Goal: Task Accomplishment & Management: Manage account settings

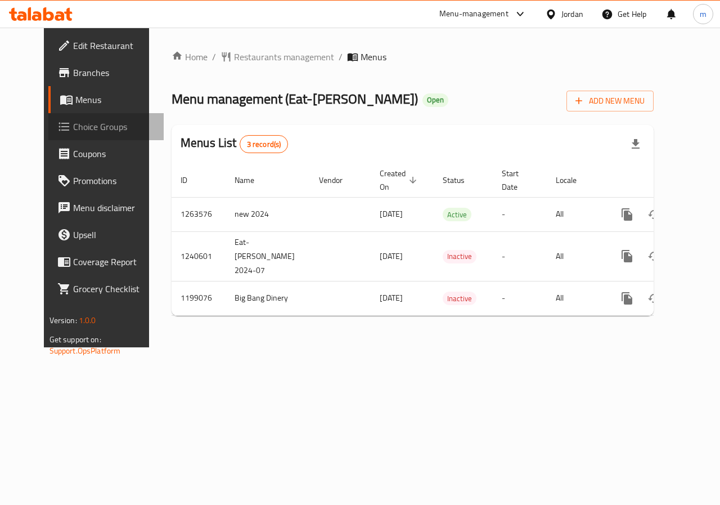
click at [73, 122] on span "Choice Groups" at bounding box center [114, 127] width 82 height 14
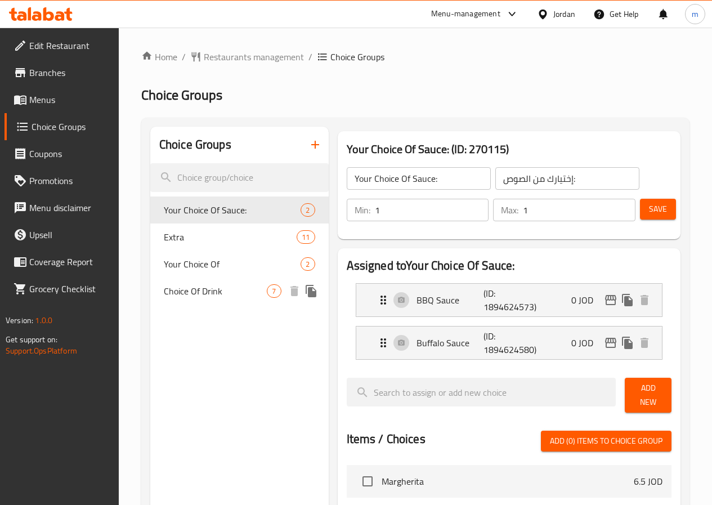
click at [204, 291] on span "Choice Of Drink" at bounding box center [216, 291] width 104 height 14
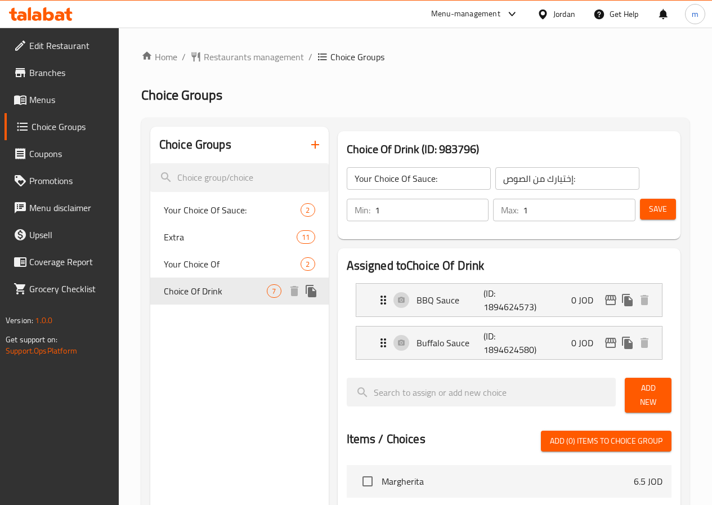
type input "Choice Of Drink"
type input "خيارك من المشروب"
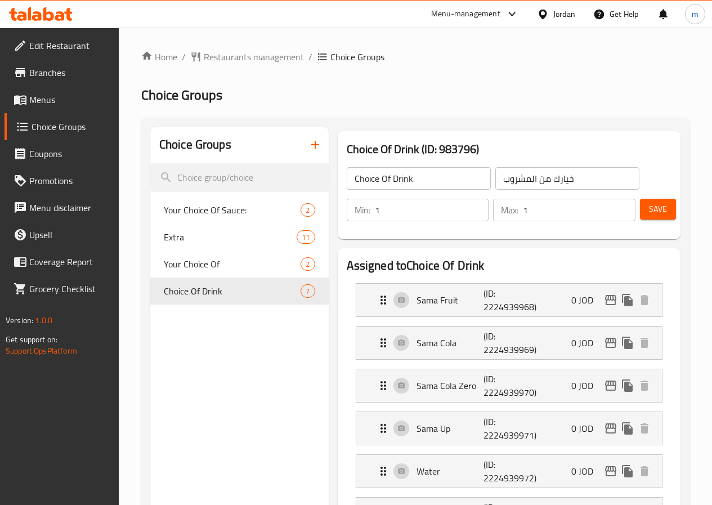
click at [41, 104] on span "Menus" at bounding box center [69, 100] width 80 height 14
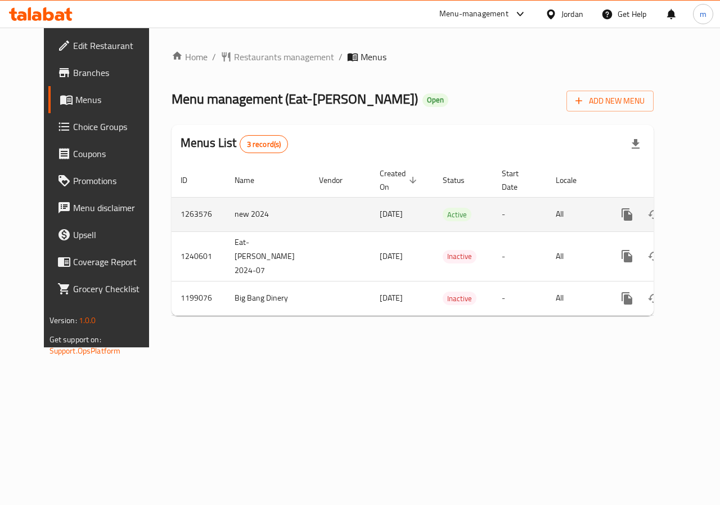
click at [703, 213] on icon "enhanced table" at bounding box center [708, 214] width 10 height 10
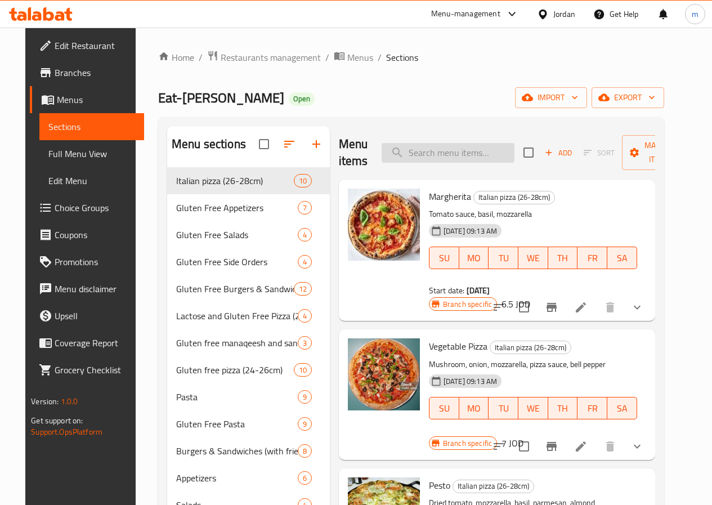
click at [420, 145] on input "search" at bounding box center [448, 153] width 133 height 20
paste input "Chicken Dynamite"
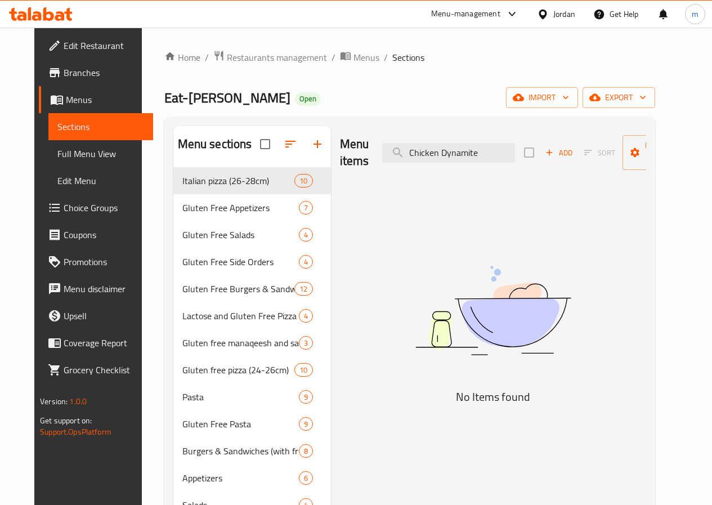
drag, startPoint x: 416, startPoint y: 157, endPoint x: 248, endPoint y: 134, distance: 169.8
click at [263, 136] on div "Menu sections Italian pizza (26-28cm) 10 Gluten Free Appetizers 7 Gluten Free S…" at bounding box center [409, 378] width 473 height 505
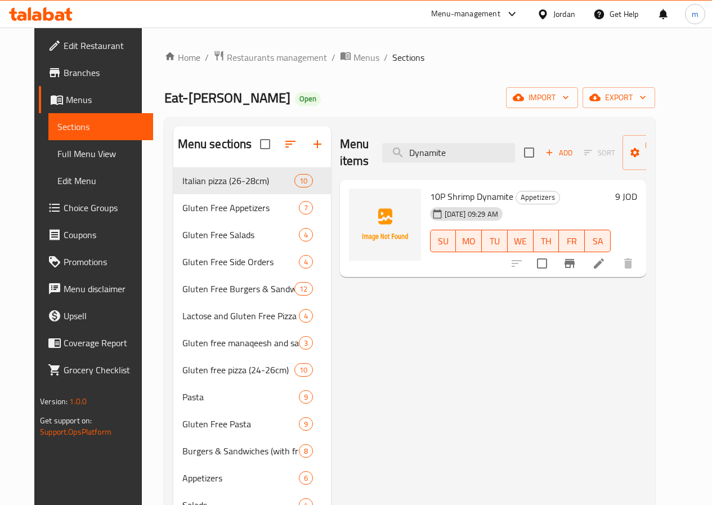
type input "Dynamite"
click at [66, 207] on span "Choice Groups" at bounding box center [104, 208] width 80 height 14
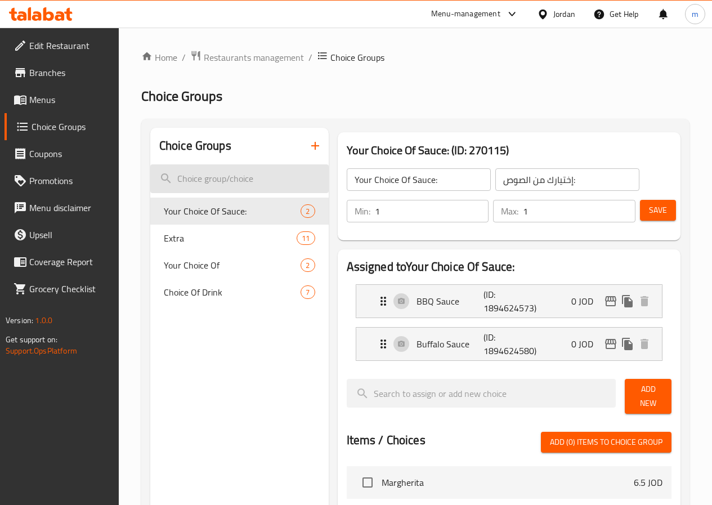
click at [196, 183] on input "search" at bounding box center [239, 178] width 178 height 29
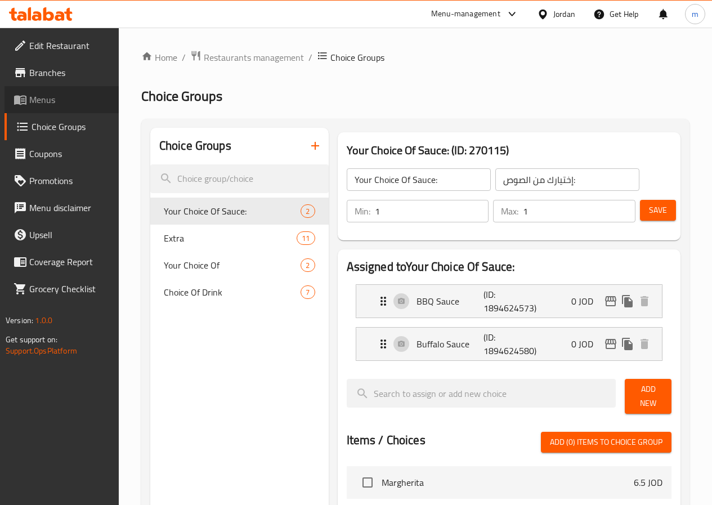
click at [65, 102] on span "Menus" at bounding box center [69, 100] width 80 height 14
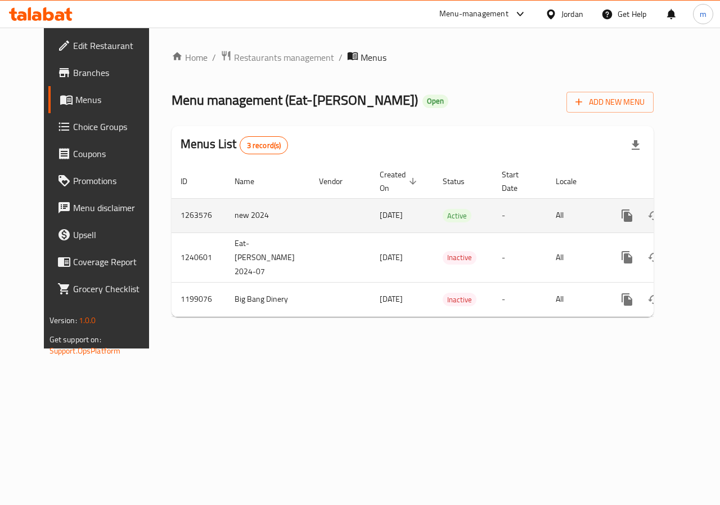
click at [703, 217] on icon "enhanced table" at bounding box center [708, 215] width 10 height 10
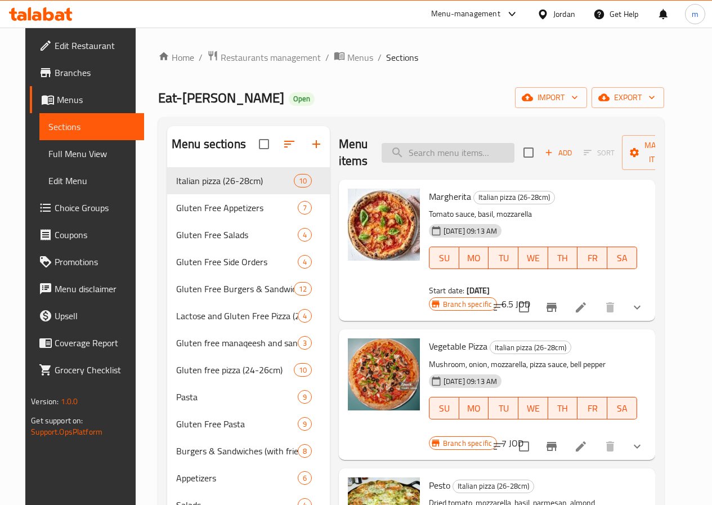
click at [414, 150] on input "search" at bounding box center [448, 153] width 133 height 20
paste input "Chicken Dynamite"
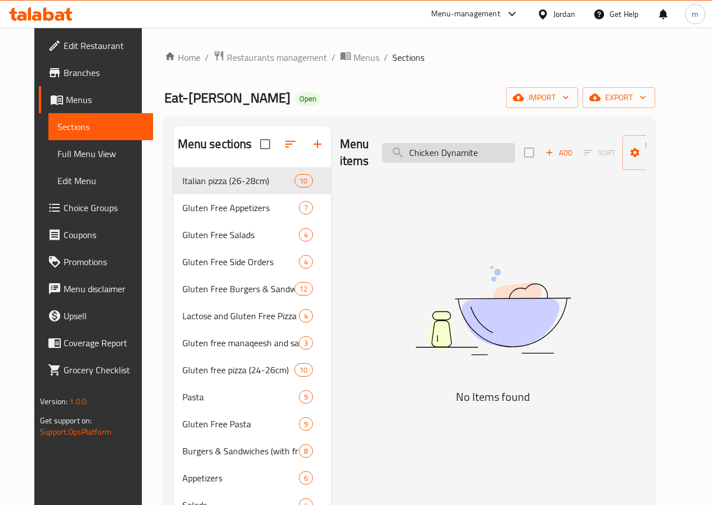
click at [406, 154] on input "Chicken Dynamite" at bounding box center [448, 153] width 133 height 20
drag, startPoint x: 406, startPoint y: 154, endPoint x: 388, endPoint y: 214, distance: 62.7
click at [384, 231] on div "Menu items Chicken Dynamite Add Sort Manage items No Items found" at bounding box center [488, 378] width 315 height 505
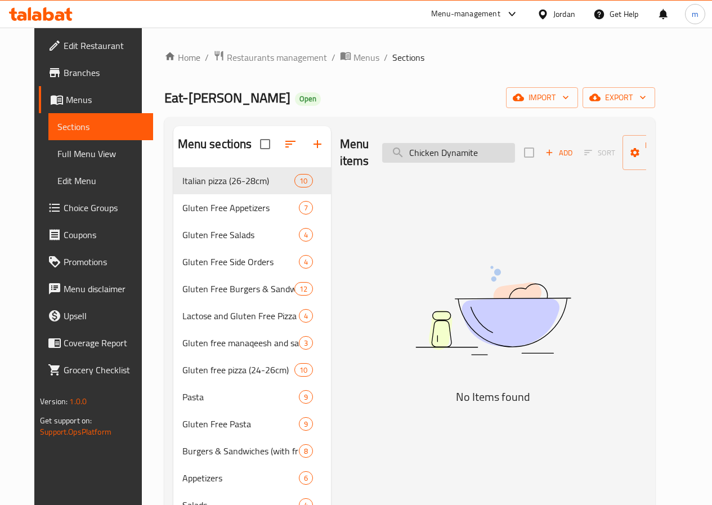
click at [418, 148] on input "Chicken Dynamite" at bounding box center [448, 153] width 133 height 20
paste input "الداينامايت"
click at [419, 155] on input "الداينامايت" at bounding box center [448, 153] width 133 height 20
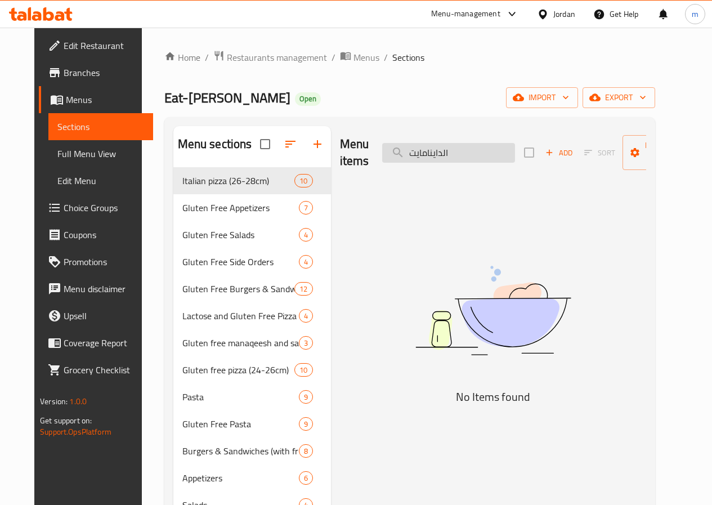
click at [419, 155] on input "الداينامايت" at bounding box center [448, 153] width 133 height 20
click at [217, 85] on span "Eat-Talia Napolitana" at bounding box center [227, 97] width 126 height 25
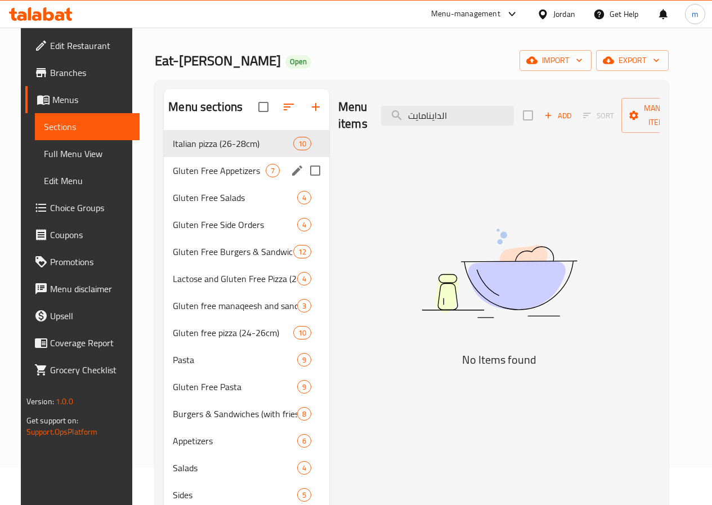
scroll to position [56, 0]
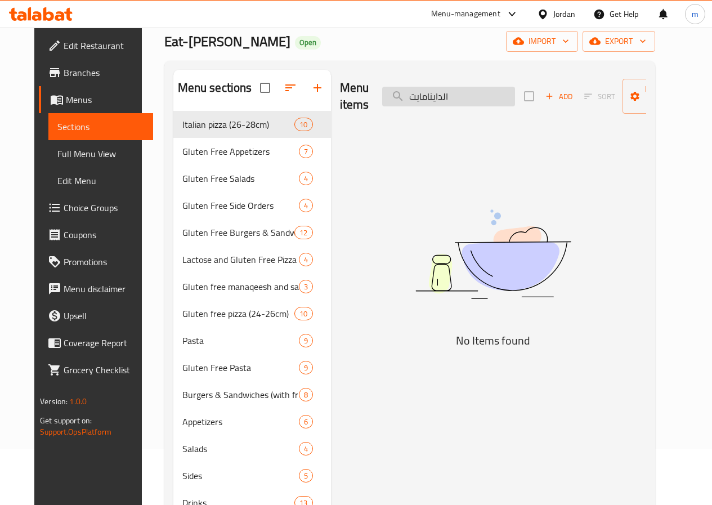
click at [409, 97] on input "الداينامايت" at bounding box center [448, 97] width 133 height 20
paste input "Chicken Dynamite"
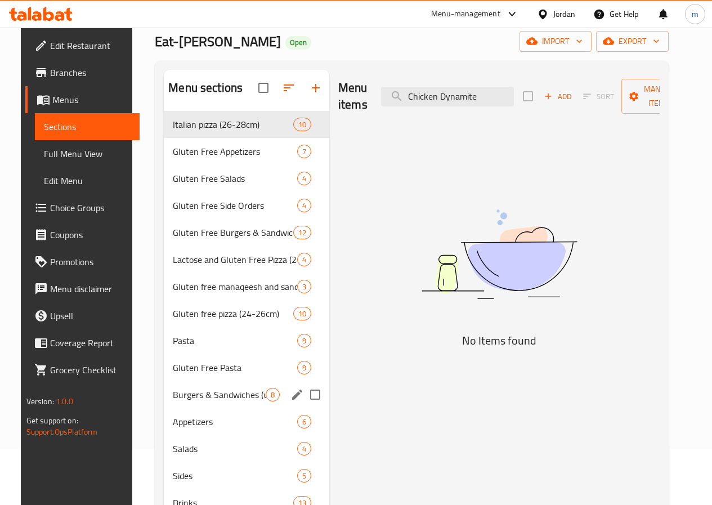
scroll to position [0, 0]
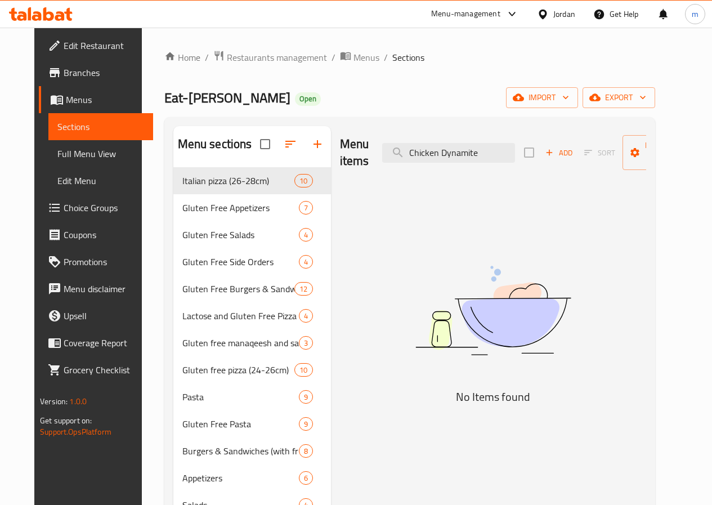
type input "Chicken Dynamite"
click at [62, 196] on link "Choice Groups" at bounding box center [96, 207] width 114 height 27
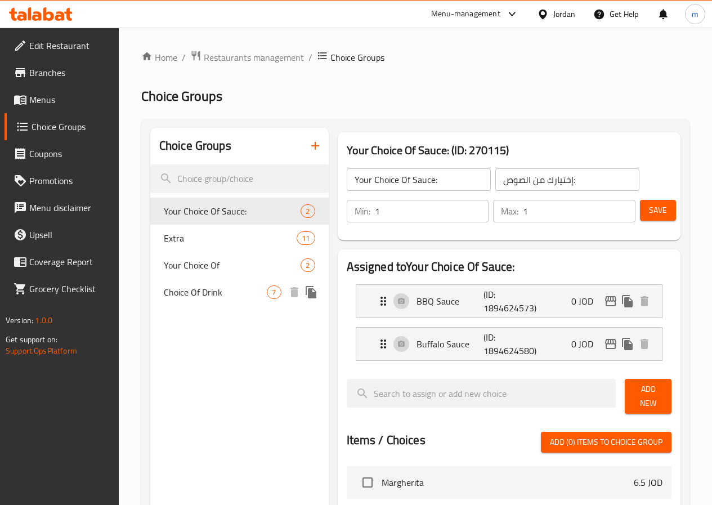
click at [203, 298] on span "Choice Of Drink" at bounding box center [216, 292] width 104 height 14
type input "Choice Of Drink"
type input "خيارك من المشروب"
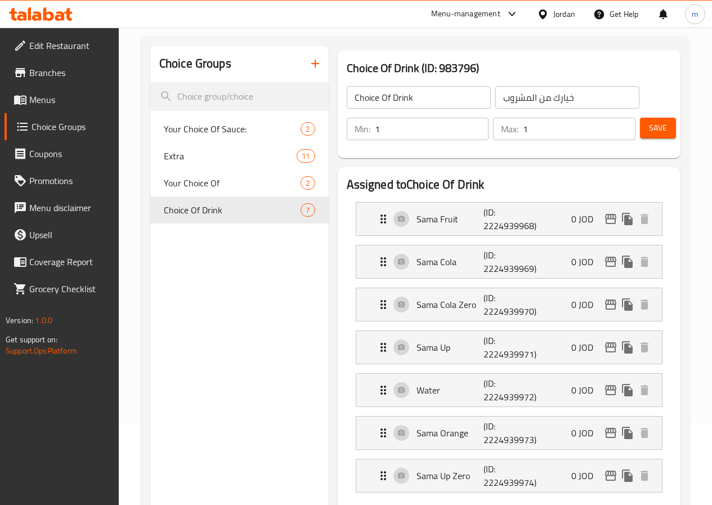
scroll to position [56, 0]
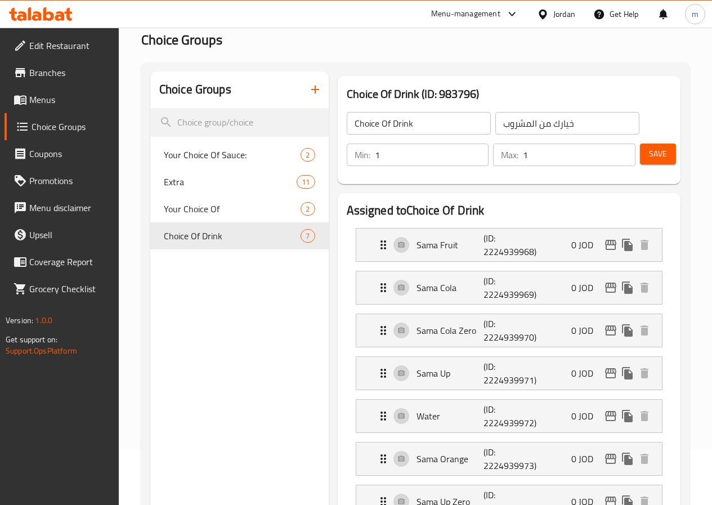
click at [66, 48] on span "Edit Restaurant" at bounding box center [69, 46] width 80 height 14
